Goal: Task Accomplishment & Management: Manage account settings

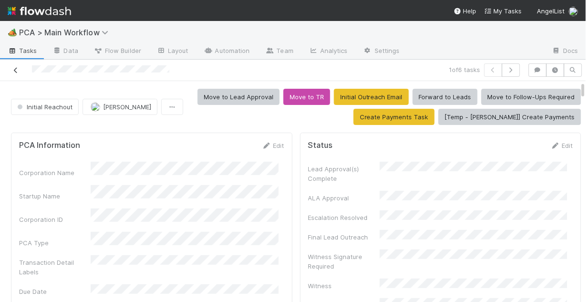
click at [14, 71] on icon at bounding box center [16, 70] width 10 height 6
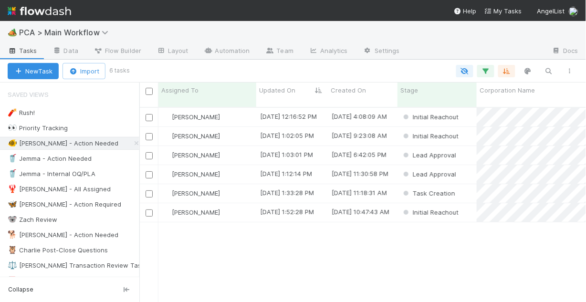
scroll to position [197, 441]
click at [76, 156] on div "🥤 Jemma - Action Needed" at bounding box center [50, 159] width 84 height 12
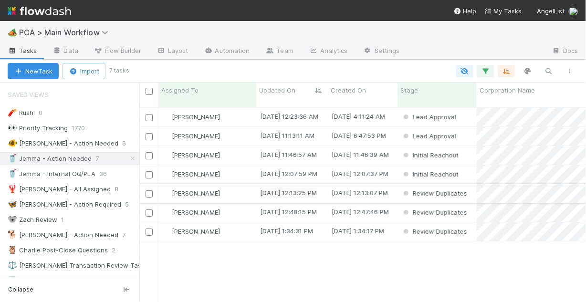
scroll to position [197, 441]
click at [60, 144] on div "🐠 [PERSON_NAME] - Action Needed" at bounding box center [63, 143] width 111 height 12
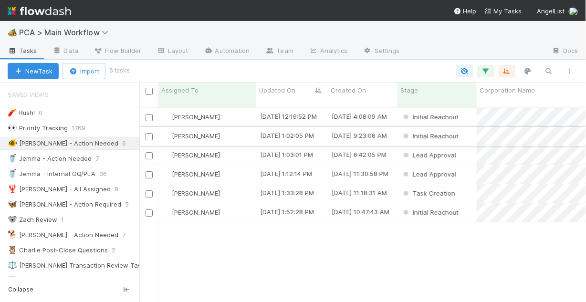
scroll to position [197, 441]
click at [234, 147] on div "[PERSON_NAME]" at bounding box center [207, 155] width 98 height 19
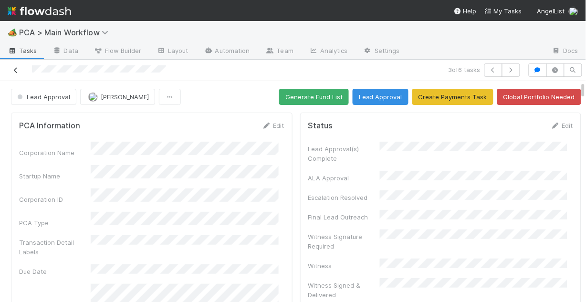
click at [19, 72] on icon at bounding box center [16, 70] width 10 height 6
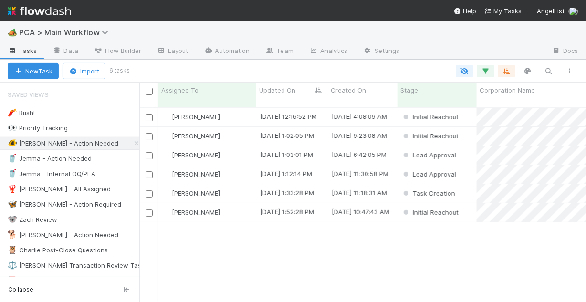
scroll to position [197, 441]
click at [224, 171] on div "[PERSON_NAME]" at bounding box center [207, 174] width 98 height 19
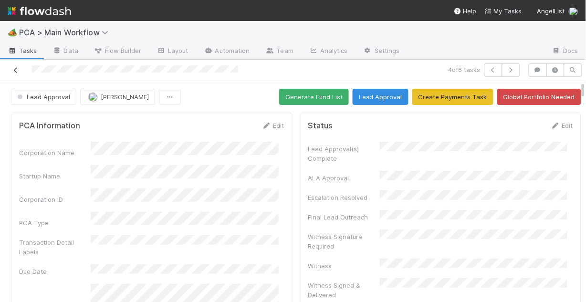
click at [16, 69] on icon at bounding box center [16, 70] width 10 height 6
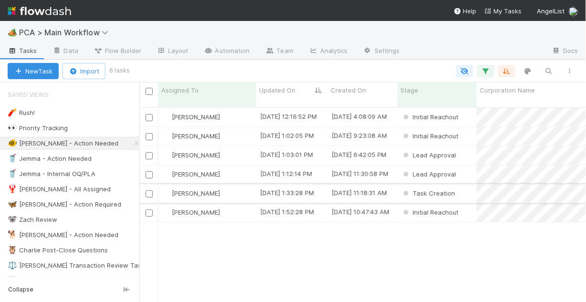
scroll to position [197, 441]
click at [277, 210] on div "[DATE] 1:52:28 PM" at bounding box center [292, 212] width 72 height 19
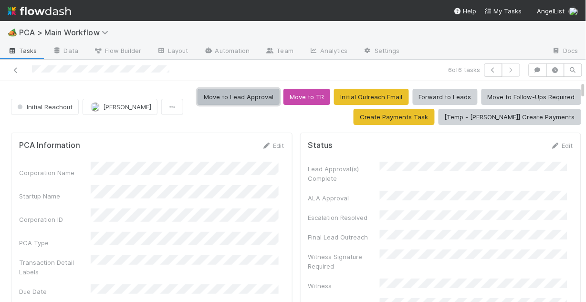
click at [232, 97] on button "Move to Lead Approval" at bounding box center [239, 97] width 82 height 16
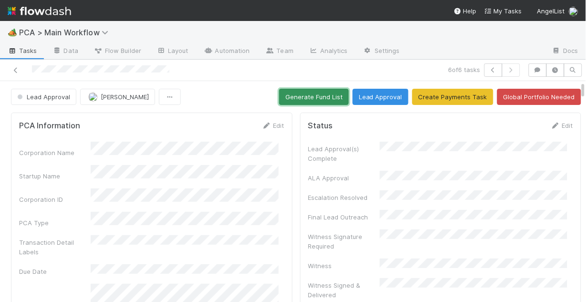
click at [306, 97] on button "Generate Fund List" at bounding box center [314, 97] width 70 height 16
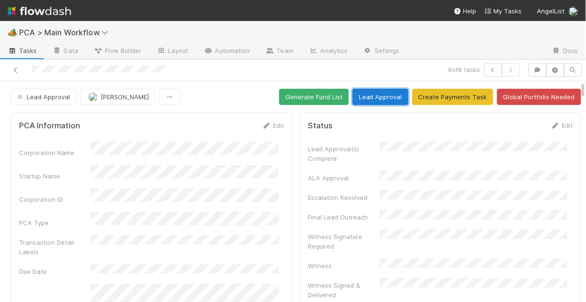
click at [384, 98] on button "Lead Approval" at bounding box center [381, 97] width 56 height 16
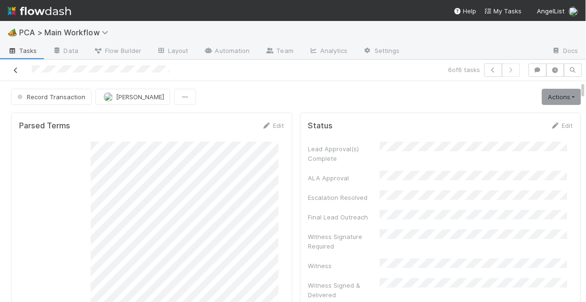
click at [14, 69] on icon at bounding box center [16, 70] width 10 height 6
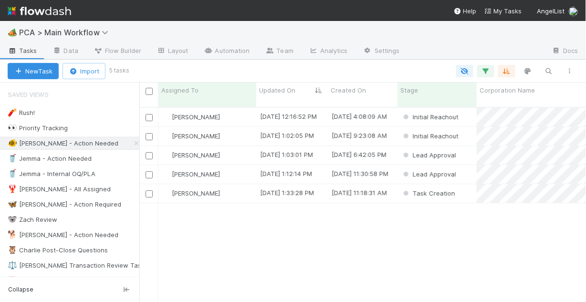
scroll to position [197, 441]
click at [234, 109] on div "[PERSON_NAME]" at bounding box center [207, 117] width 98 height 19
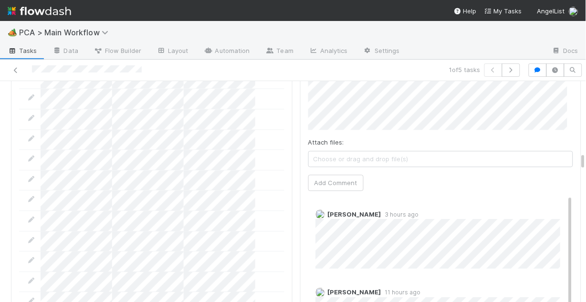
scroll to position [1107, 0]
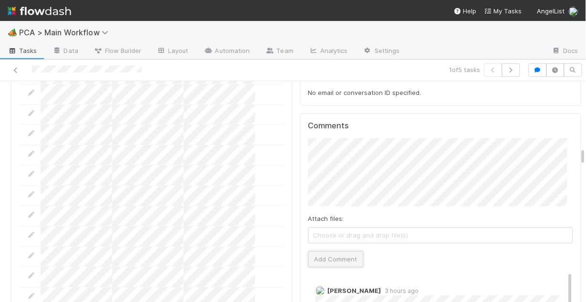
click at [344, 251] on button "Add Comment" at bounding box center [335, 259] width 55 height 16
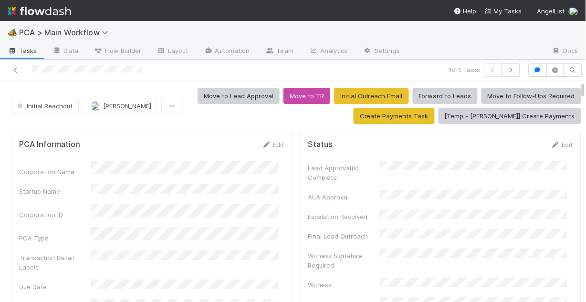
scroll to position [0, 0]
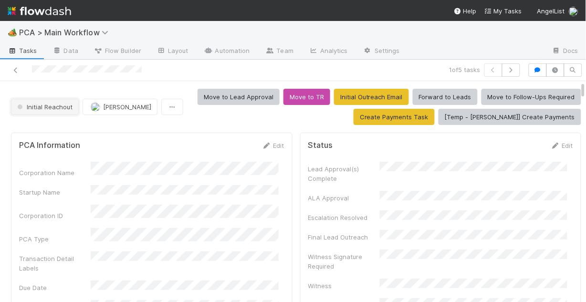
click at [37, 106] on span "Initial Reachout" at bounding box center [43, 107] width 57 height 8
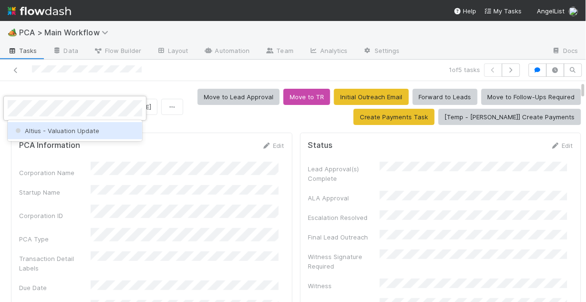
drag, startPoint x: 70, startPoint y: 135, endPoint x: 78, endPoint y: 154, distance: 21.2
click at [70, 135] on div "Altius - Valuation Update" at bounding box center [75, 130] width 135 height 17
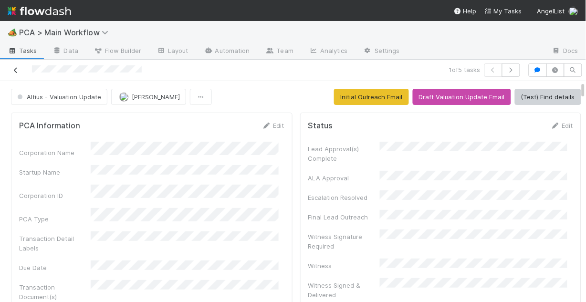
click at [13, 70] on icon at bounding box center [16, 70] width 10 height 6
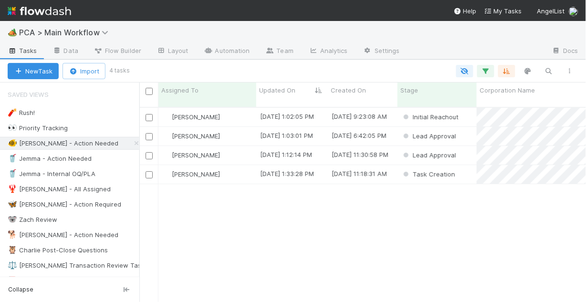
scroll to position [197, 441]
click at [233, 108] on div "[PERSON_NAME]" at bounding box center [207, 117] width 98 height 19
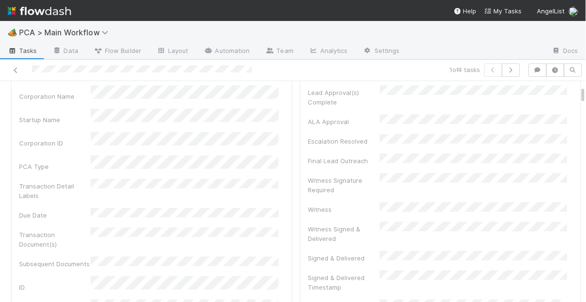
scroll to position [38, 0]
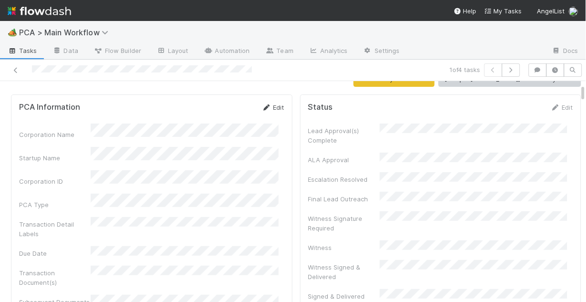
click at [273, 108] on link "Edit" at bounding box center [273, 108] width 22 height 8
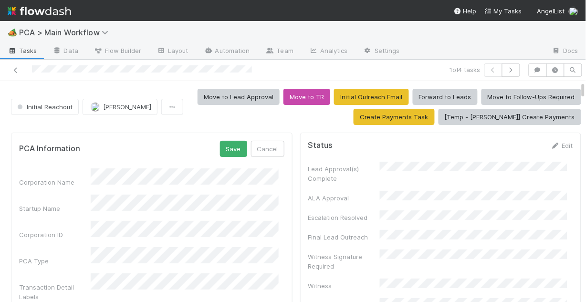
scroll to position [0, 0]
click at [153, 153] on div "PCA Information Save Cancel" at bounding box center [151, 149] width 265 height 16
click at [222, 147] on button "Save" at bounding box center [233, 149] width 27 height 16
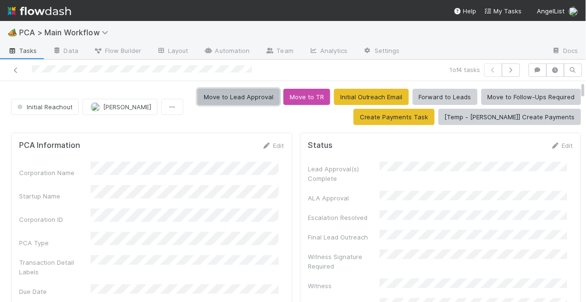
click at [241, 97] on button "Move to Lead Approval" at bounding box center [239, 97] width 82 height 16
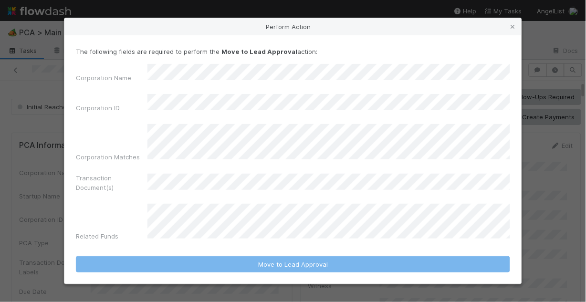
click at [511, 30] on icon at bounding box center [513, 27] width 10 height 6
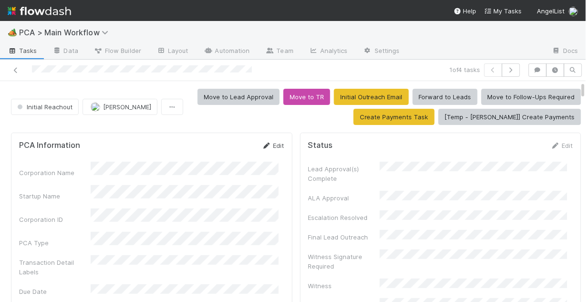
click at [269, 146] on link "Edit" at bounding box center [273, 146] width 22 height 8
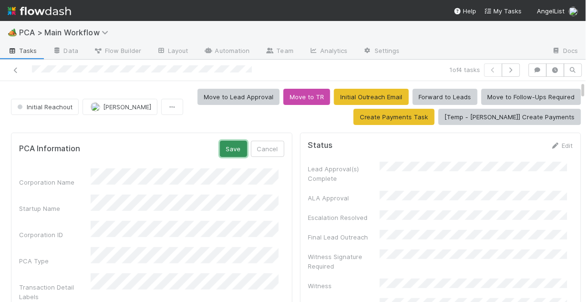
click at [229, 152] on button "Save" at bounding box center [233, 149] width 27 height 16
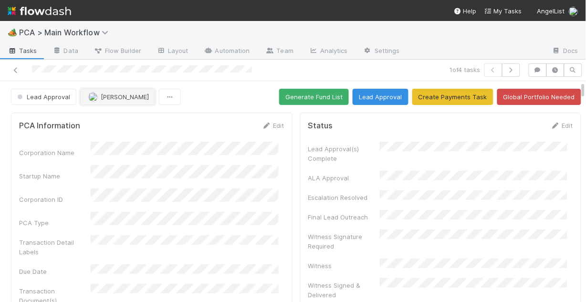
click at [115, 96] on span "[PERSON_NAME]" at bounding box center [125, 97] width 48 height 8
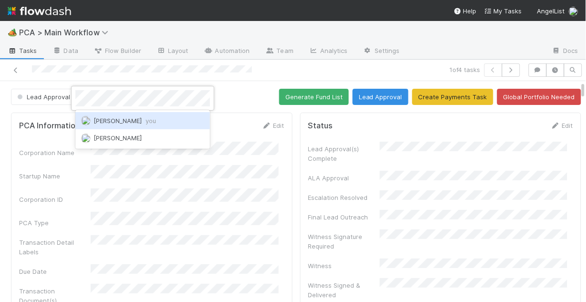
click at [121, 121] on span "[PERSON_NAME] you" at bounding box center [125, 121] width 63 height 8
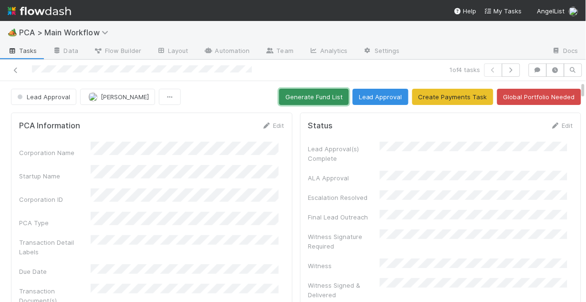
click at [304, 98] on button "Generate Fund List" at bounding box center [314, 97] width 70 height 16
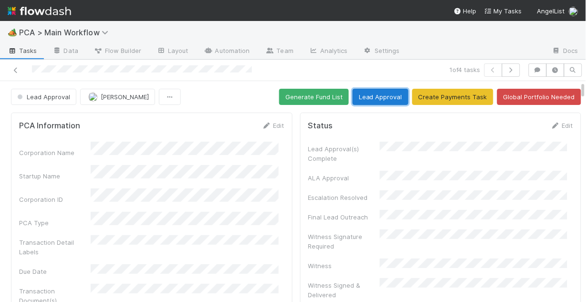
click at [380, 98] on button "Lead Approval" at bounding box center [381, 97] width 56 height 16
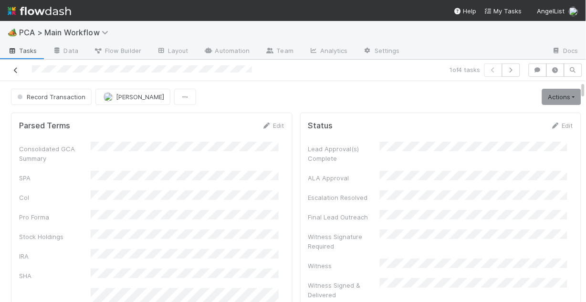
click at [15, 70] on icon at bounding box center [16, 70] width 10 height 6
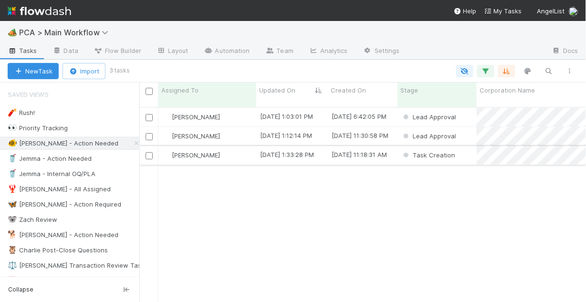
scroll to position [197, 441]
click at [236, 109] on div "[PERSON_NAME]" at bounding box center [207, 117] width 98 height 19
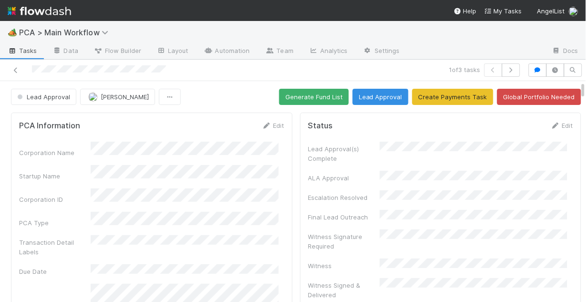
drag, startPoint x: 272, startPoint y: 123, endPoint x: 263, endPoint y: 140, distance: 19.2
click at [272, 123] on link "Edit" at bounding box center [273, 126] width 22 height 8
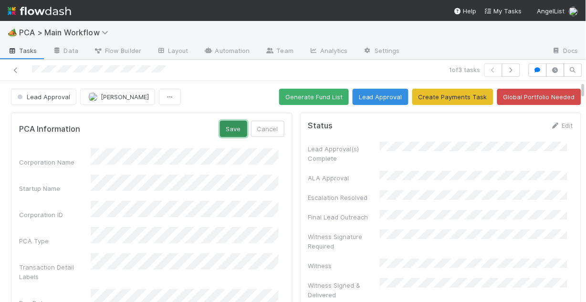
click at [220, 129] on button "Save" at bounding box center [233, 129] width 27 height 16
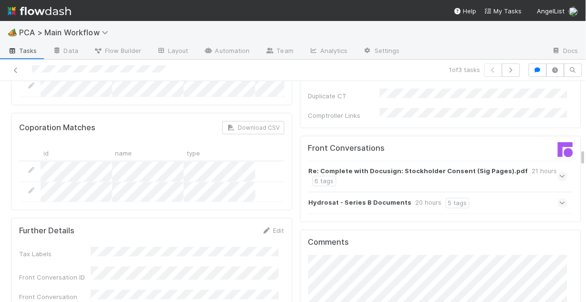
scroll to position [1069, 0]
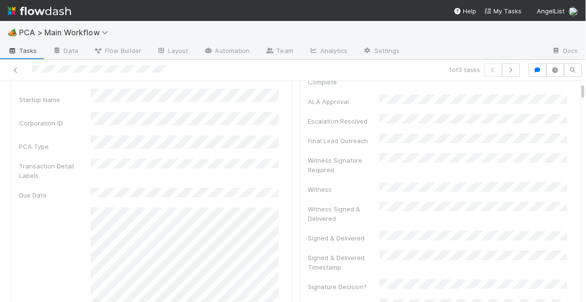
scroll to position [0, 0]
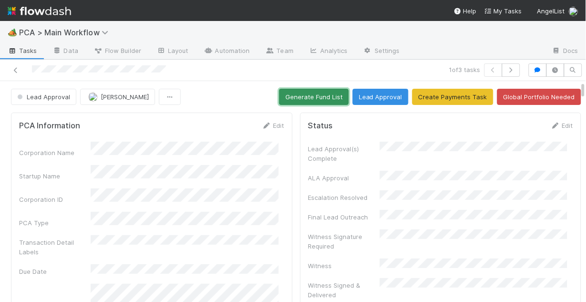
click at [310, 97] on button "Generate Fund List" at bounding box center [314, 97] width 70 height 16
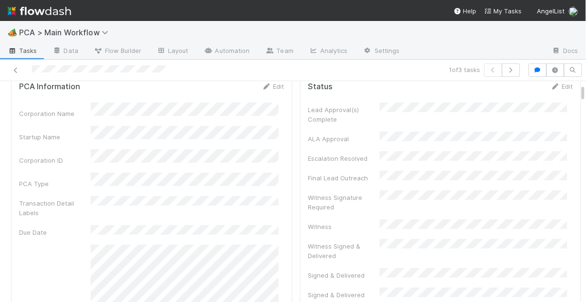
scroll to position [38, 0]
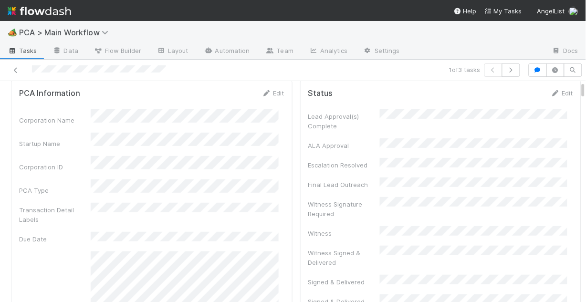
scroll to position [0, 0]
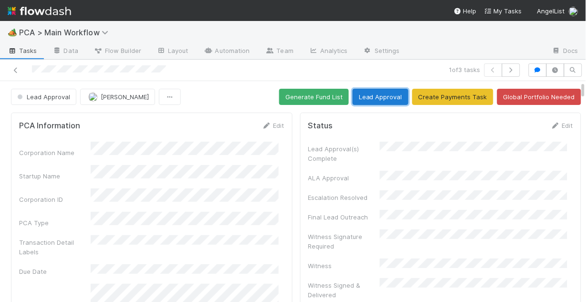
click at [375, 101] on button "Lead Approval" at bounding box center [381, 97] width 56 height 16
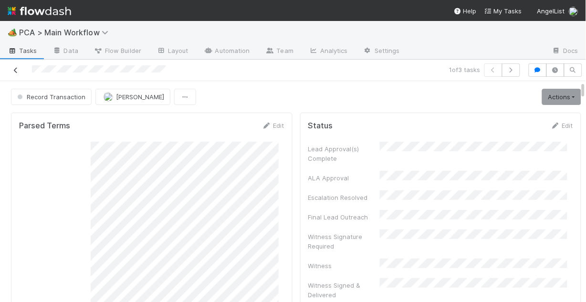
click at [13, 69] on icon at bounding box center [16, 70] width 10 height 6
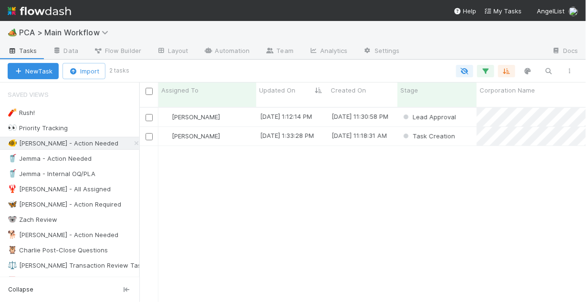
scroll to position [197, 441]
click at [244, 178] on div "[PERSON_NAME] [DATE] 1:12:14 PM [DATE] 11:30:58 PM Lead Approval [PERSON_NAME] …" at bounding box center [362, 209] width 447 height 202
click at [239, 108] on div "[PERSON_NAME]" at bounding box center [207, 117] width 98 height 19
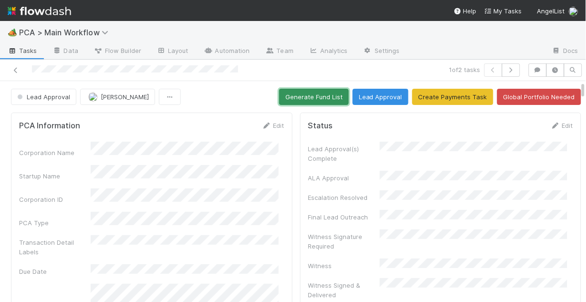
click at [302, 95] on button "Generate Fund List" at bounding box center [314, 97] width 70 height 16
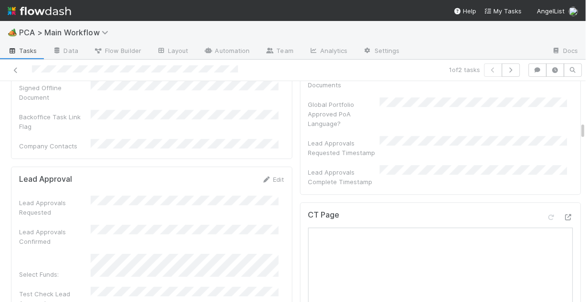
scroll to position [458, 0]
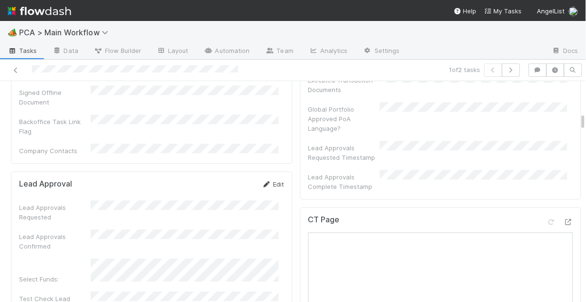
click at [271, 180] on link "Edit" at bounding box center [273, 184] width 22 height 8
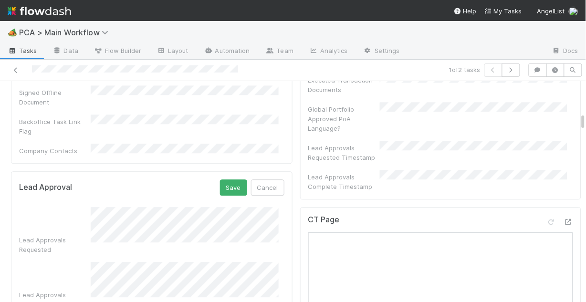
scroll to position [496, 0]
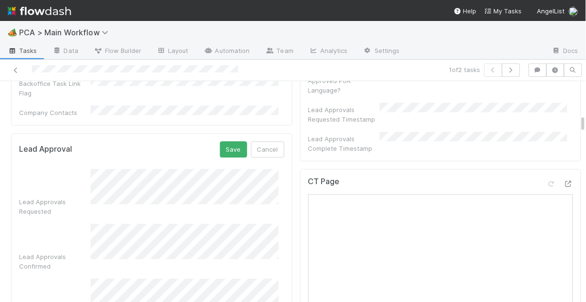
click at [96, 203] on div "Lead Approvals Requested Lead Approvals Confirmed Select Funds: Test Check Lead…" at bounding box center [151, 257] width 265 height 177
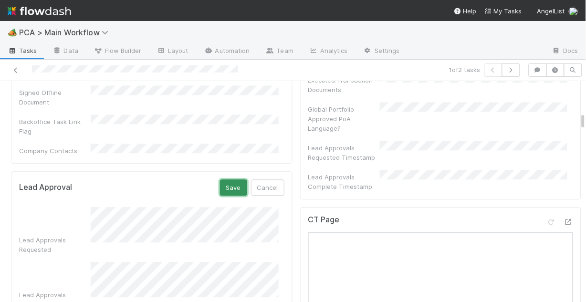
click at [224, 179] on button "Save" at bounding box center [233, 187] width 27 height 16
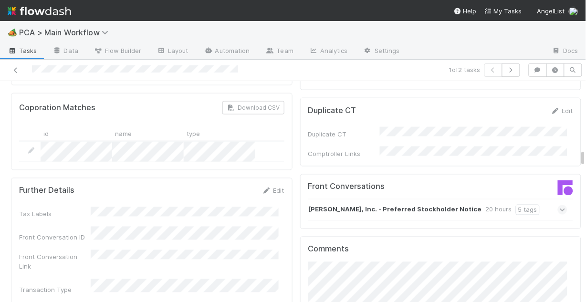
scroll to position [1069, 0]
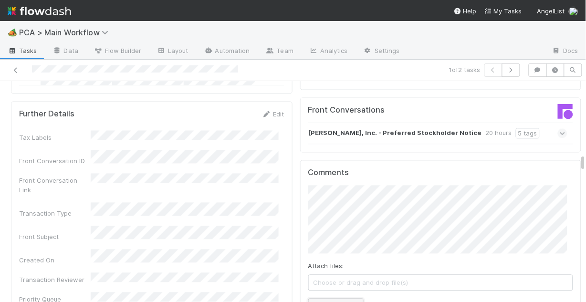
click at [328, 299] on button "Add Comment" at bounding box center [335, 307] width 55 height 16
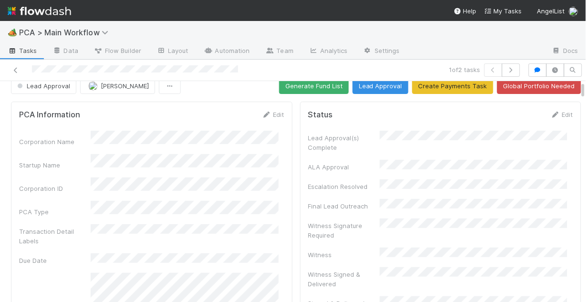
scroll to position [0, 0]
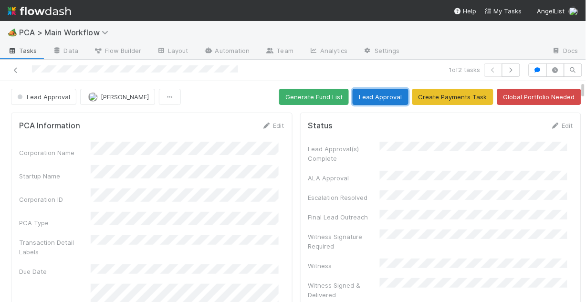
click at [390, 94] on button "Lead Approval" at bounding box center [381, 97] width 56 height 16
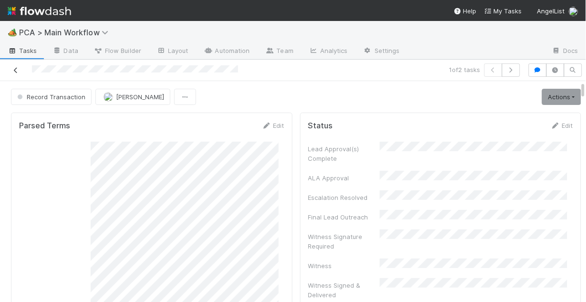
click at [14, 69] on icon at bounding box center [16, 70] width 10 height 6
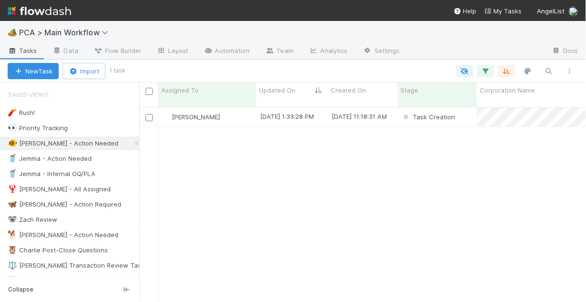
scroll to position [197, 441]
click at [251, 111] on div "[PERSON_NAME]" at bounding box center [207, 117] width 98 height 19
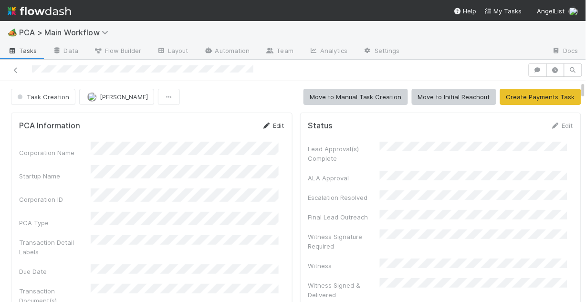
click at [267, 126] on link "Edit" at bounding box center [273, 126] width 22 height 8
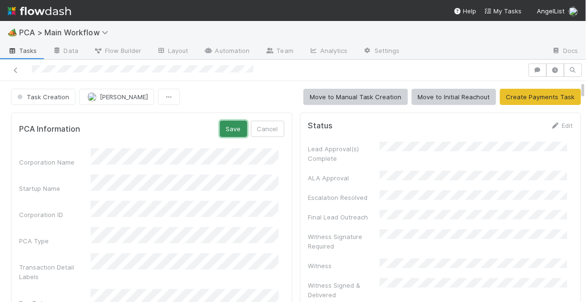
click at [221, 129] on button "Save" at bounding box center [233, 129] width 27 height 16
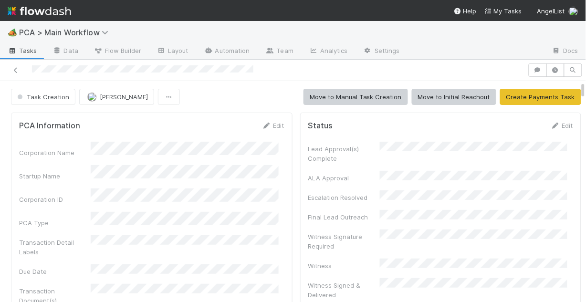
click at [87, 146] on div "Corporation Name" at bounding box center [151, 150] width 265 height 16
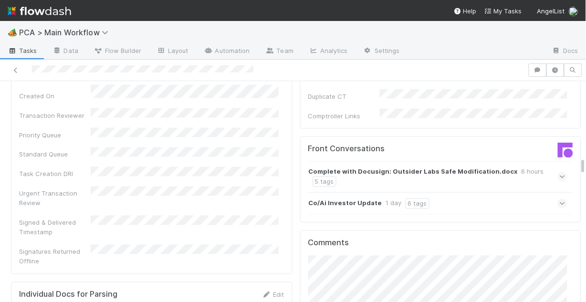
scroll to position [1069, 0]
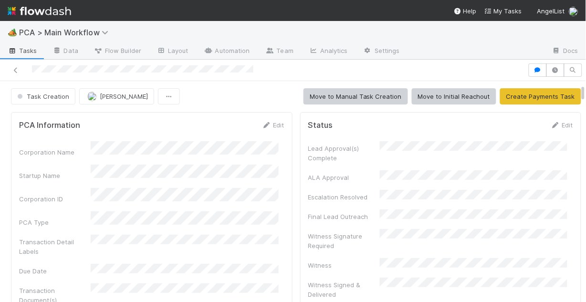
scroll to position [0, 0]
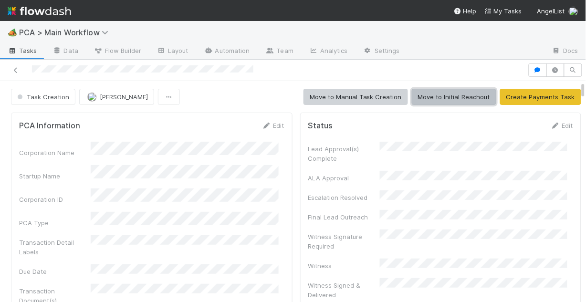
click at [455, 95] on button "Move to Initial Reachout" at bounding box center [454, 97] width 84 height 16
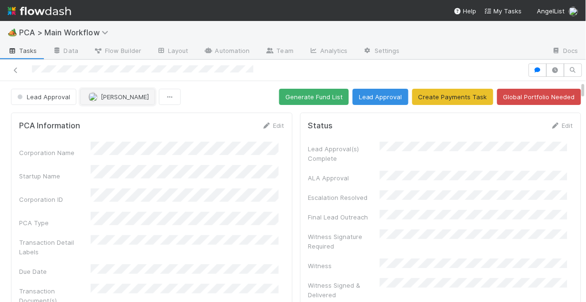
click at [115, 99] on span "[PERSON_NAME]" at bounding box center [125, 97] width 48 height 8
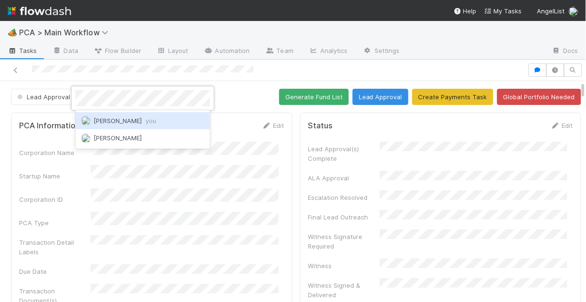
click at [124, 120] on span "[PERSON_NAME] you" at bounding box center [125, 121] width 63 height 8
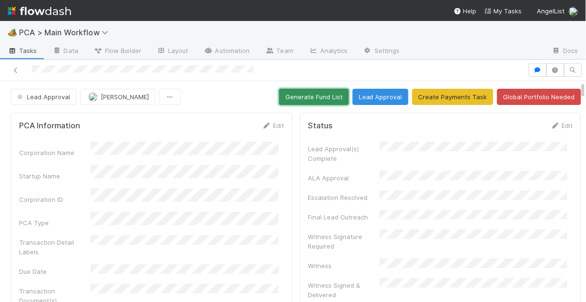
click at [317, 95] on button "Generate Fund List" at bounding box center [314, 97] width 70 height 16
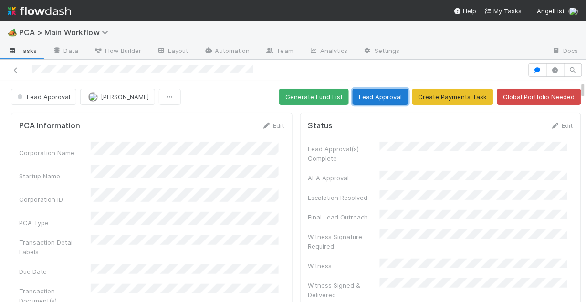
click at [374, 97] on button "Lead Approval" at bounding box center [381, 97] width 56 height 16
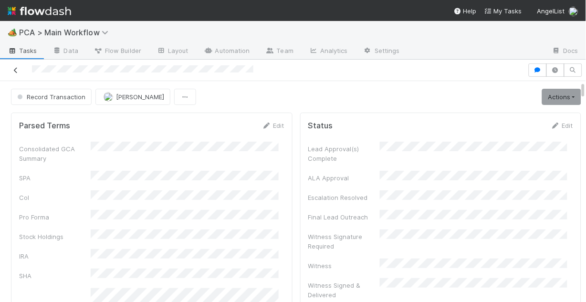
click at [17, 70] on icon at bounding box center [16, 70] width 10 height 6
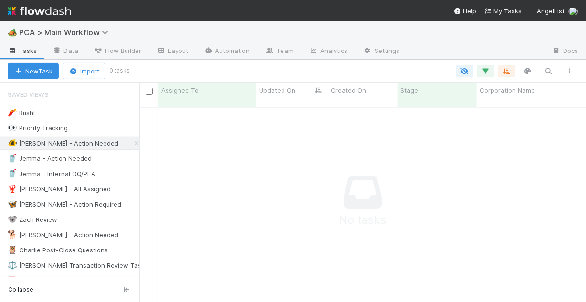
scroll to position [191, 441]
